Goal: Information Seeking & Learning: Learn about a topic

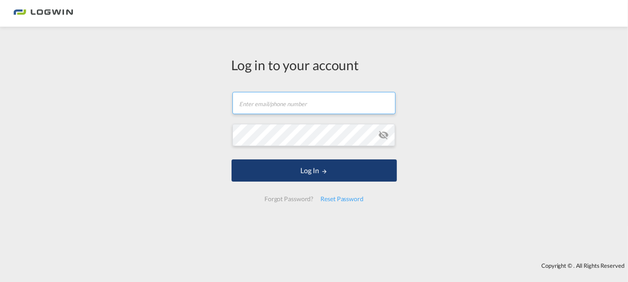
type input "[PERSON_NAME][EMAIL_ADDRESS][DOMAIN_NAME]"
click at [388, 174] on button "Log In" at bounding box center [313, 170] width 165 height 22
